Goal: Information Seeking & Learning: Learn about a topic

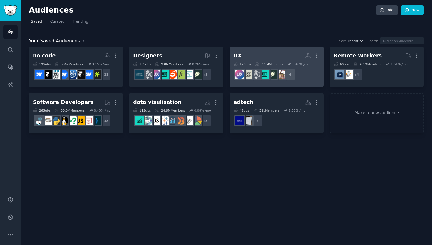
click at [264, 54] on h2 "UX More" at bounding box center [277, 56] width 86 height 10
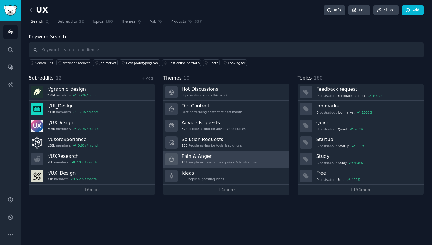
click at [231, 156] on h3 "Pain & Anger" at bounding box center [219, 156] width 75 height 6
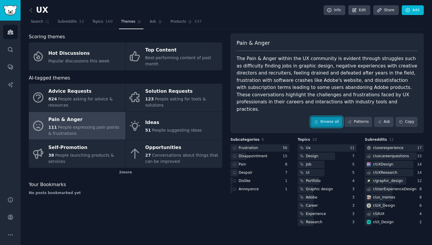
click at [331, 117] on link "Browse all" at bounding box center [326, 122] width 31 height 10
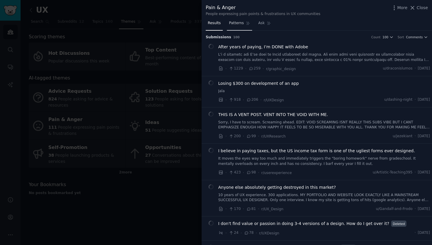
click at [237, 24] on span "Patterns" at bounding box center [236, 23] width 15 height 5
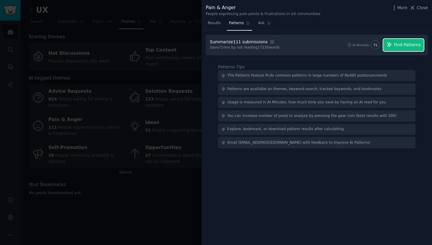
click at [408, 45] on span "Find Patterns" at bounding box center [407, 45] width 27 height 6
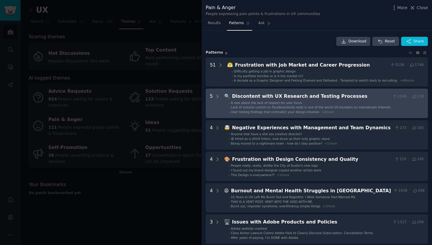
click at [344, 106] on span "Lack of volume control on Facebook/Insta reels is one of the worst UX blunders …" at bounding box center [311, 107] width 161 height 4
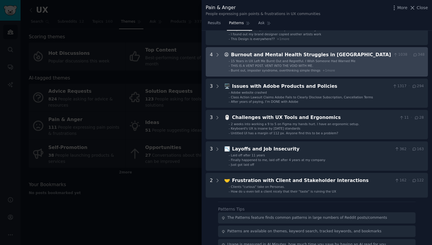
scroll to position [318, 0]
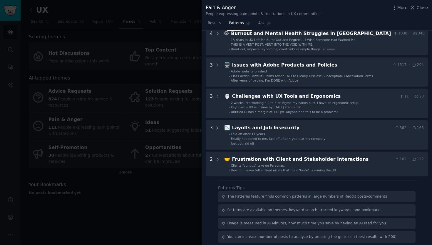
click at [158, 216] on div at bounding box center [216, 122] width 432 height 245
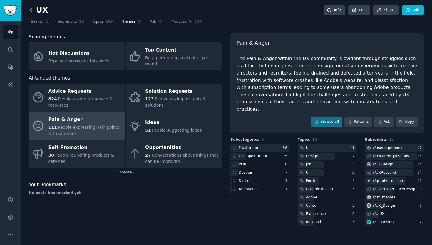
click at [29, 10] on icon at bounding box center [31, 10] width 6 height 6
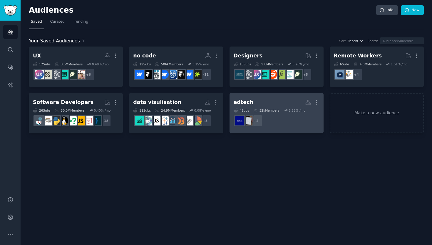
click at [272, 100] on h2 "edtech More" at bounding box center [277, 102] width 86 height 10
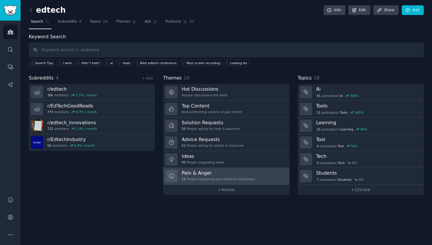
click at [211, 173] on h3 "Pain & Anger" at bounding box center [218, 173] width 73 height 6
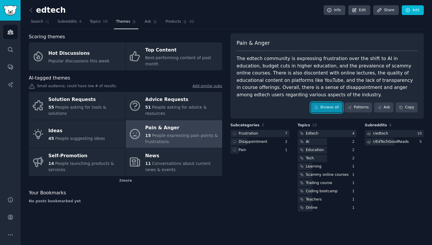
click at [326, 105] on link "Browse all" at bounding box center [326, 107] width 31 height 10
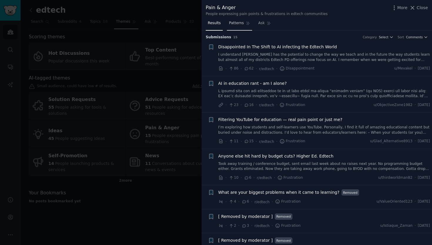
click at [236, 26] on link "Patterns" at bounding box center [239, 25] width 25 height 12
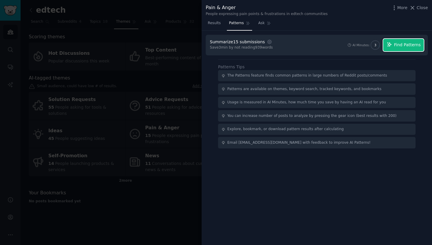
click at [413, 46] on span "Find Patterns" at bounding box center [407, 45] width 27 height 6
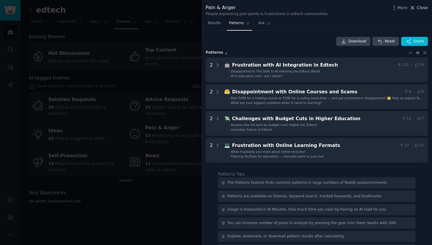
click at [422, 7] on span "Close" at bounding box center [422, 8] width 11 height 6
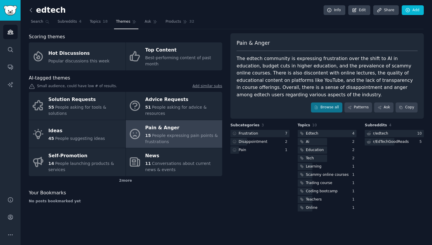
click at [31, 9] on icon at bounding box center [31, 10] width 6 height 6
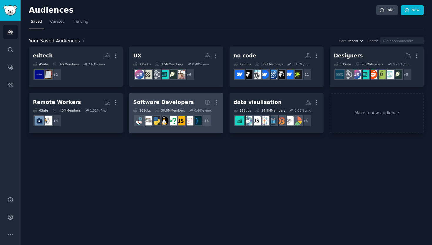
click at [176, 100] on div "Software Developers" at bounding box center [163, 102] width 61 height 7
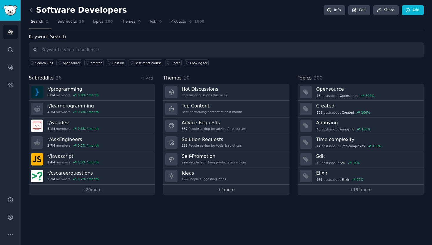
click at [234, 189] on link "+ 4 more" at bounding box center [226, 189] width 126 height 10
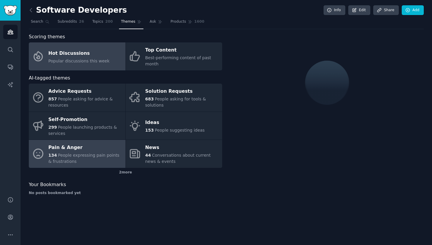
click at [85, 154] on span "People expressing pain points & frustrations" at bounding box center [84, 158] width 71 height 11
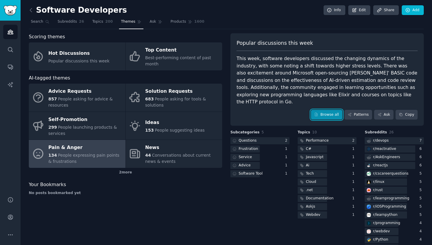
click at [330, 107] on div "Popular discussions this week This week, software developers discussed the chan…" at bounding box center [328, 79] width 194 height 93
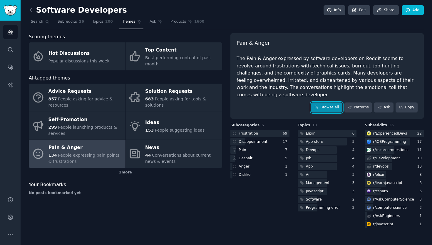
click at [330, 102] on link "Browse all" at bounding box center [326, 107] width 31 height 10
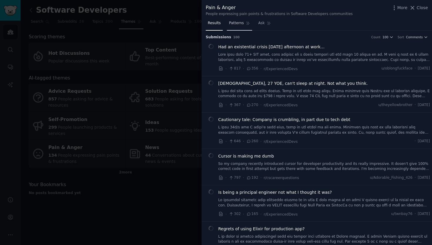
click at [239, 22] on span "Patterns" at bounding box center [236, 23] width 15 height 5
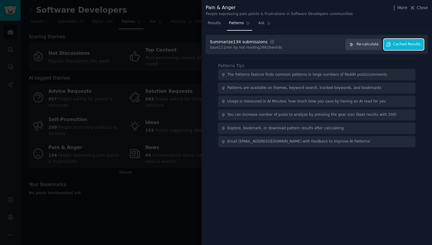
click at [411, 42] on span "Cached Results" at bounding box center [408, 44] width 28 height 5
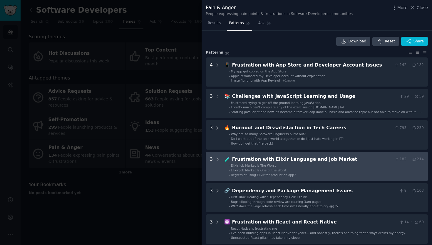
scroll to position [219, 0]
